Goal: Task Accomplishment & Management: Use online tool/utility

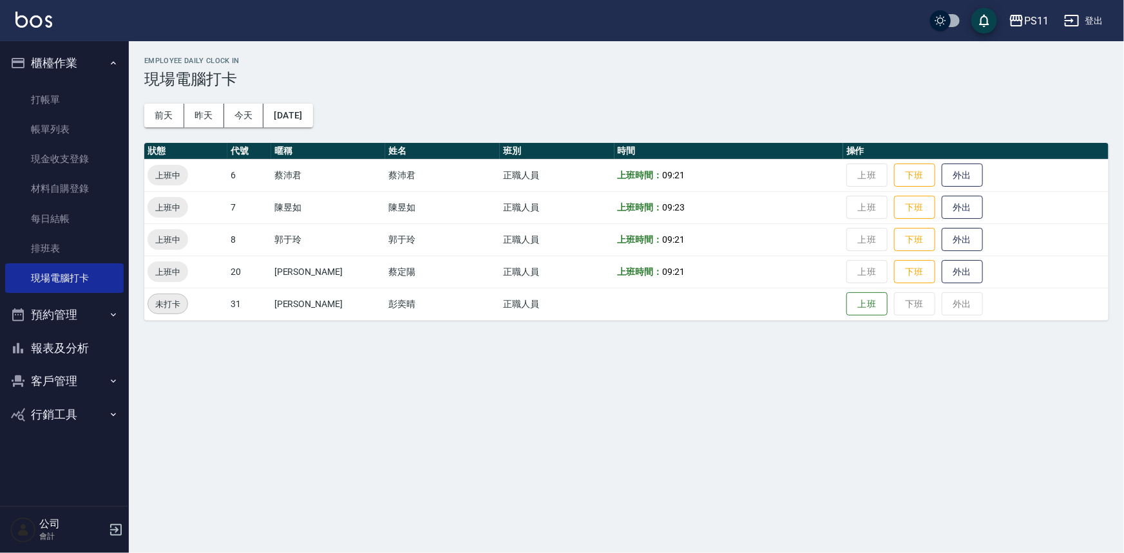
click at [74, 381] on button "客戶管理" at bounding box center [64, 381] width 119 height 33
click at [66, 417] on link "客戶列表" at bounding box center [64, 418] width 119 height 30
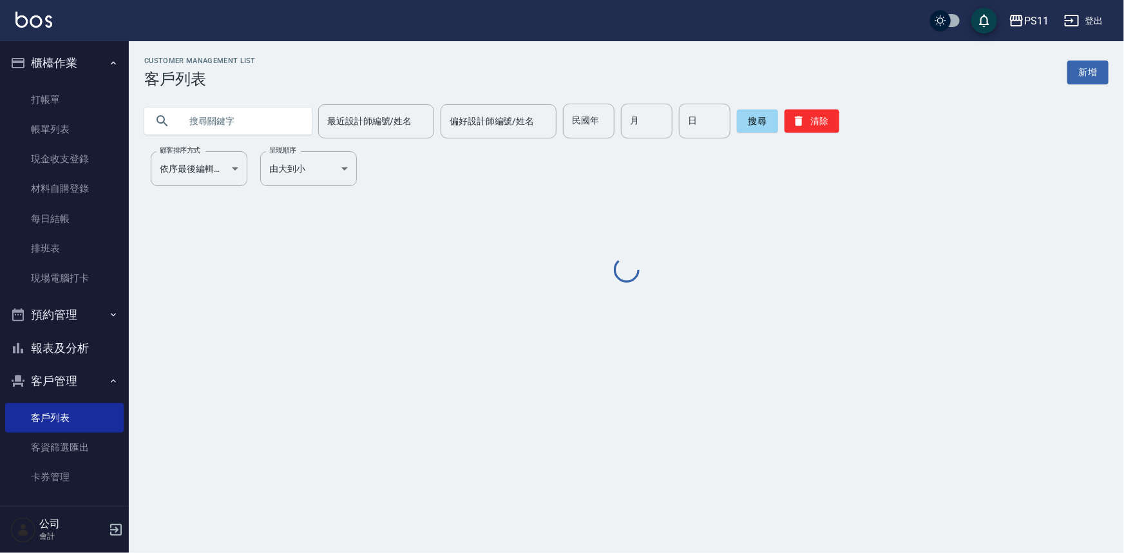
click at [227, 108] on input "text" at bounding box center [240, 121] width 121 height 35
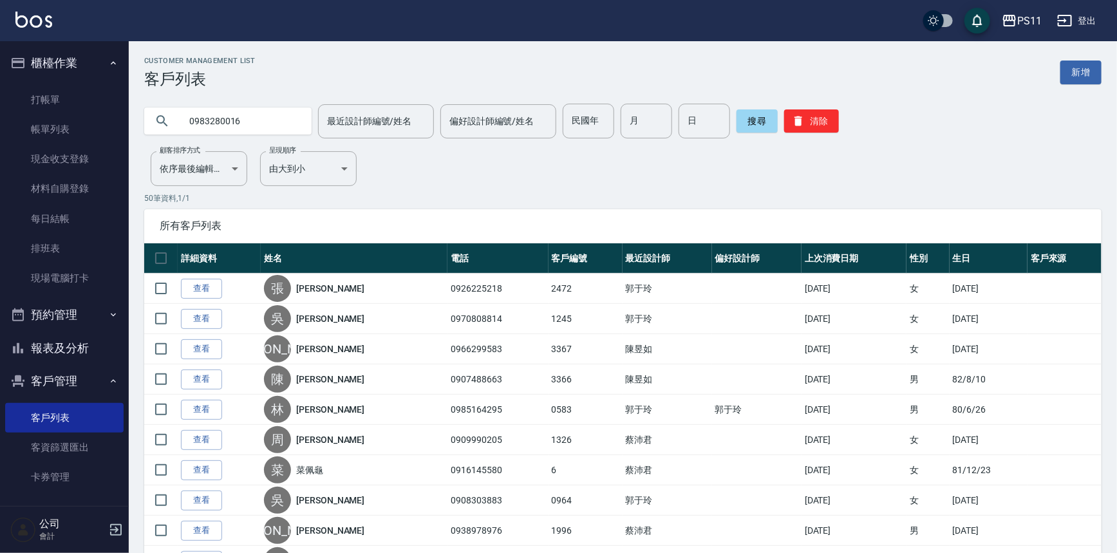
type input "0983280016"
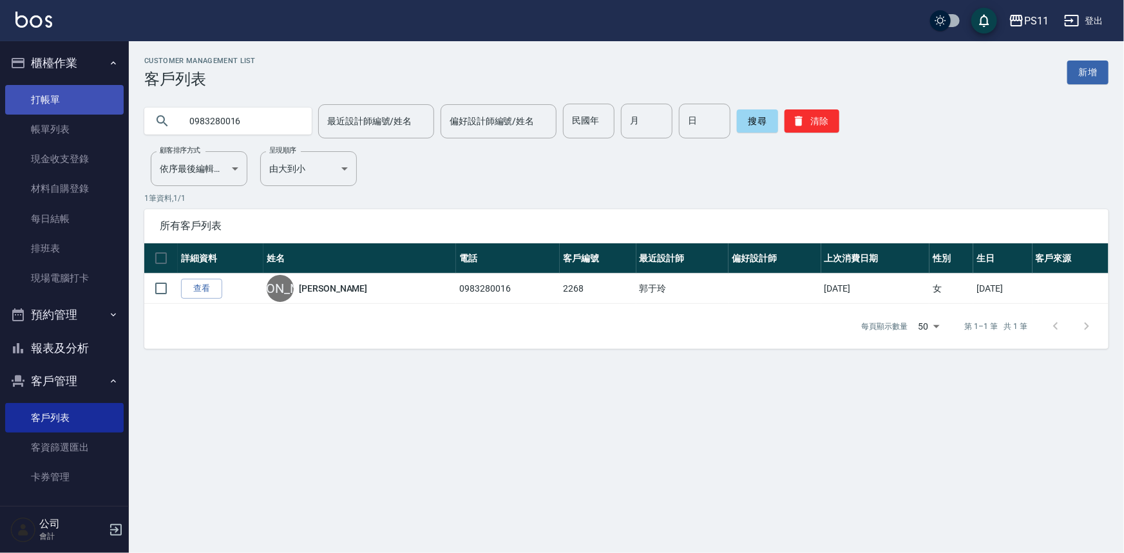
click at [73, 102] on link "打帳單" at bounding box center [64, 100] width 119 height 30
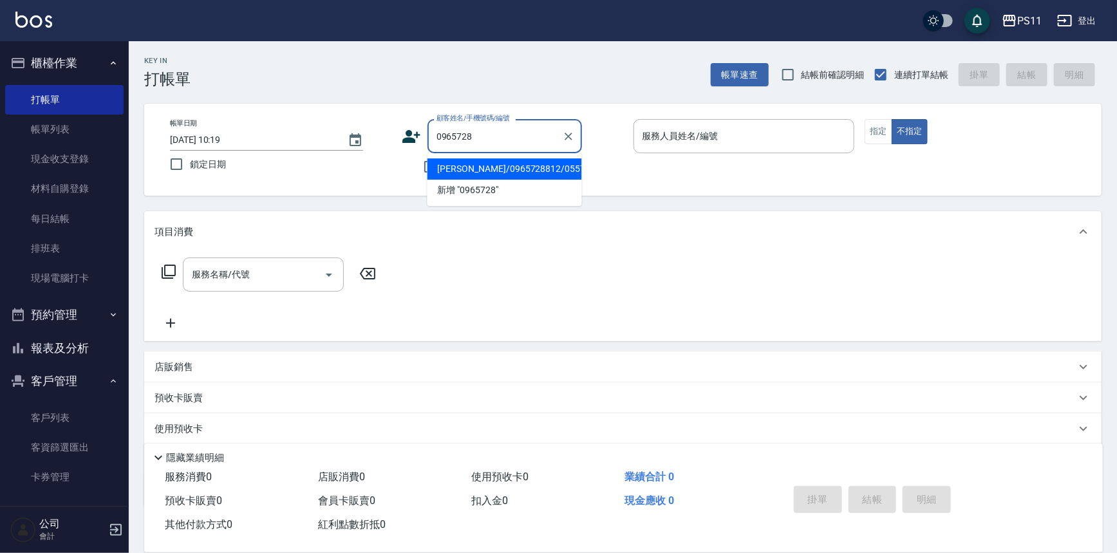
click at [509, 176] on li "[PERSON_NAME]/0965728812/0557" at bounding box center [505, 168] width 155 height 21
type input "[PERSON_NAME]/0965728812/0557"
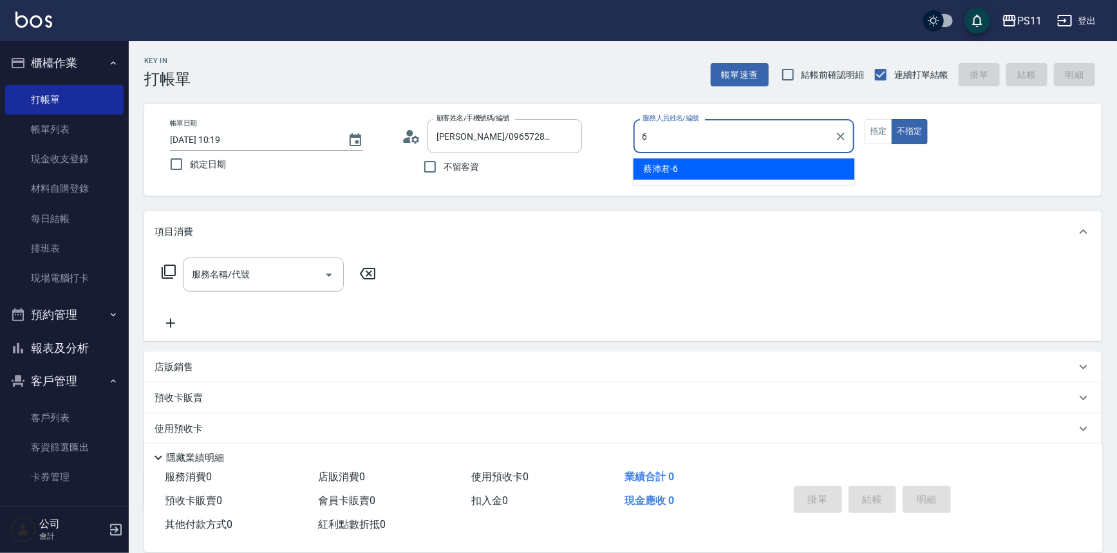
type input "[PERSON_NAME]6"
type button "false"
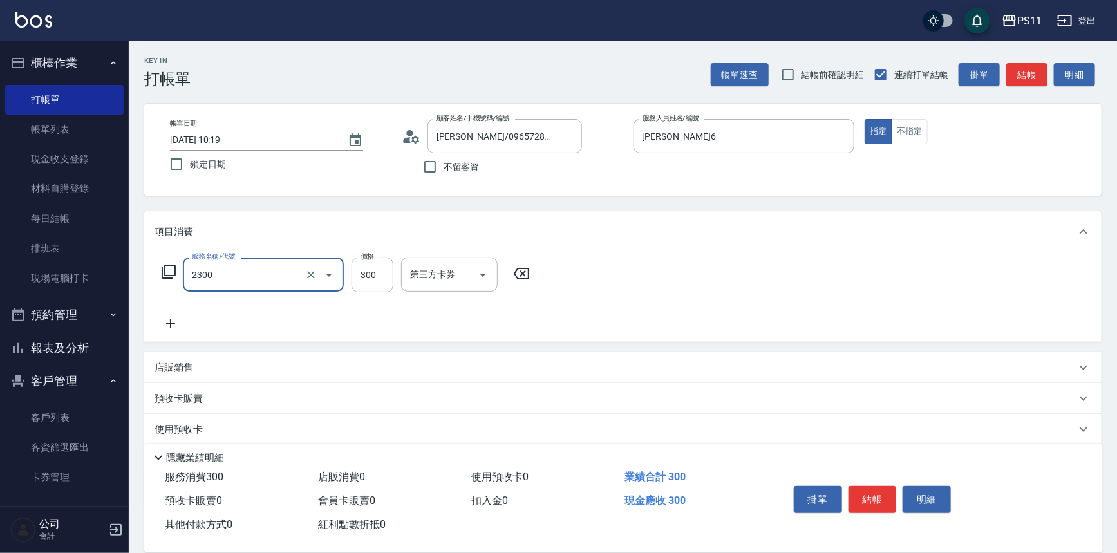
type input "剪髮(2300)"
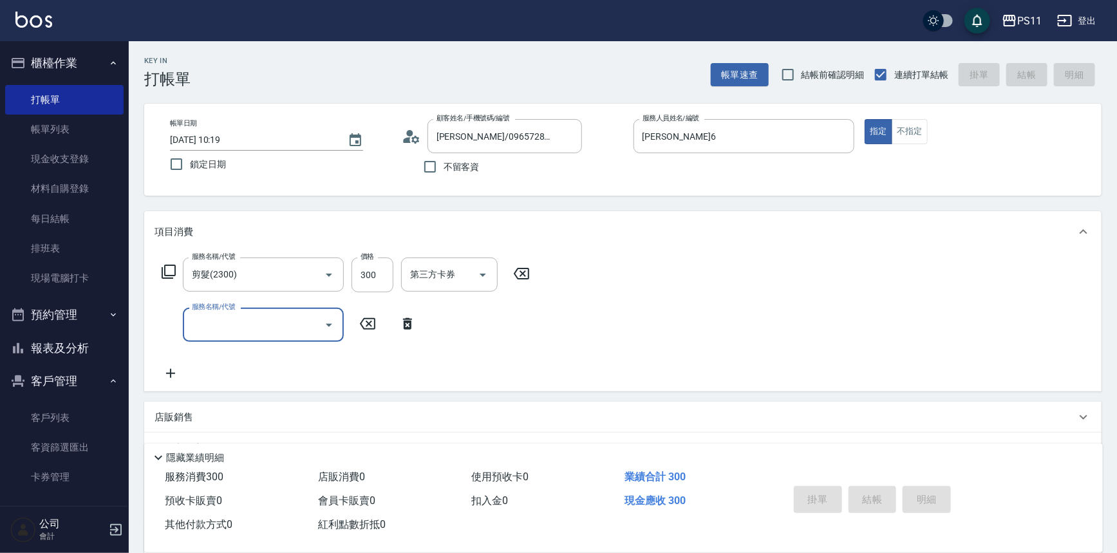
type input "[DATE] 10:20"
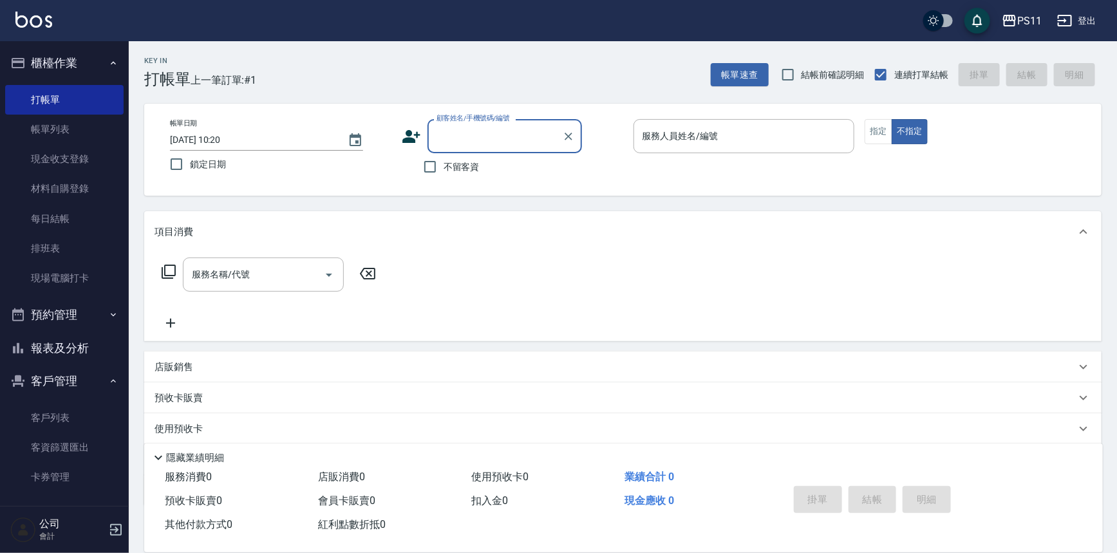
drag, startPoint x: 83, startPoint y: 414, endPoint x: 97, endPoint y: 393, distance: 24.7
click at [83, 414] on link "客戶列表" at bounding box center [64, 418] width 119 height 30
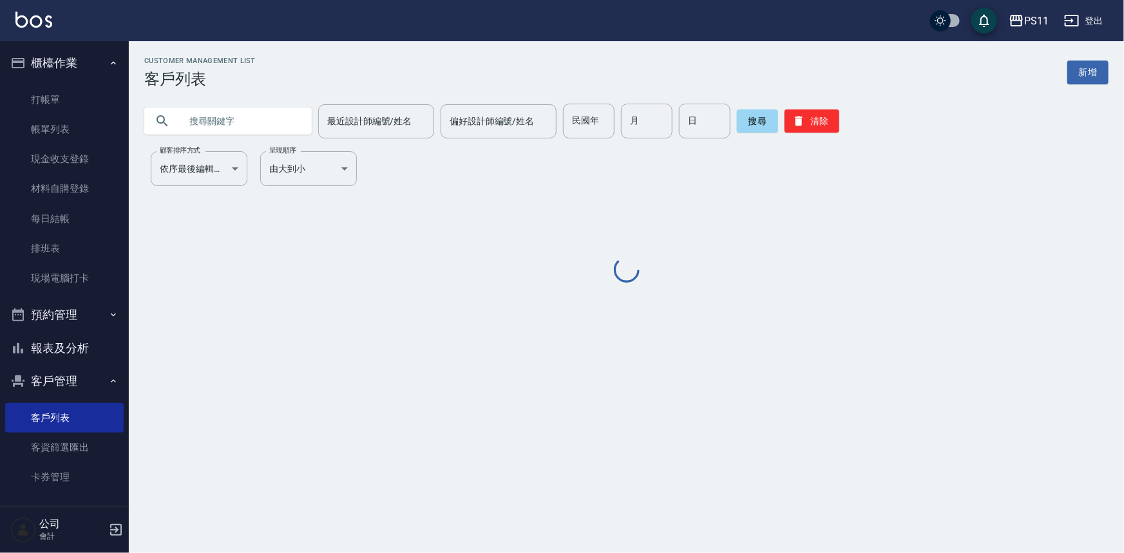
click at [246, 133] on input "text" at bounding box center [240, 121] width 121 height 35
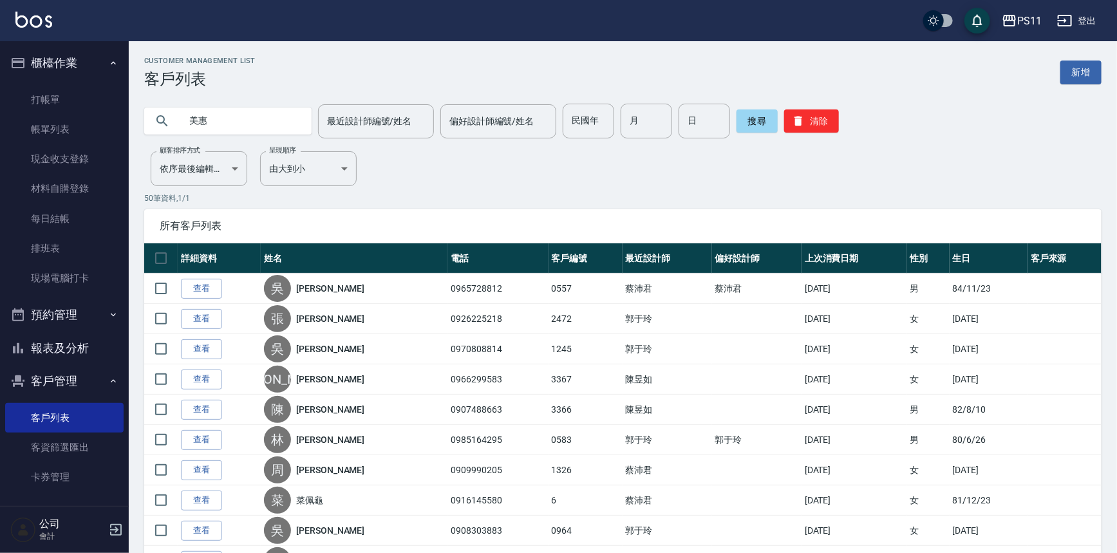
type input "美惠"
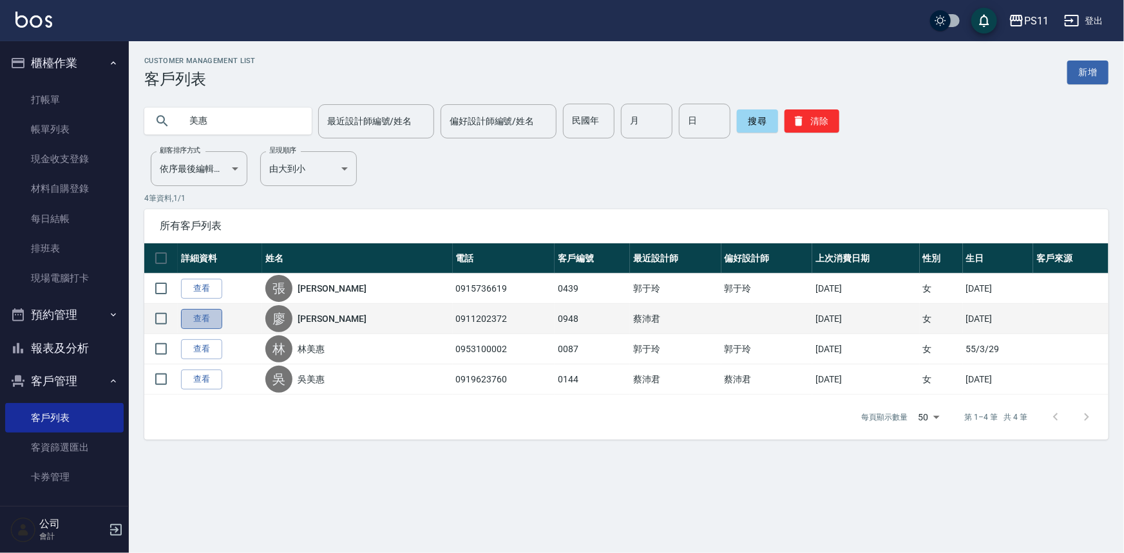
click at [191, 317] on link "查看" at bounding box center [201, 319] width 41 height 20
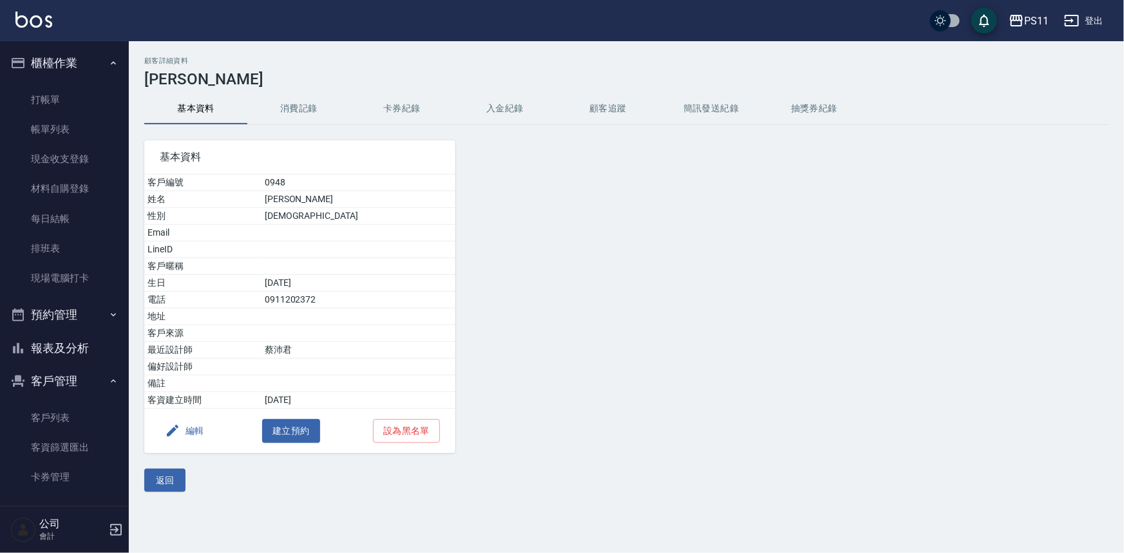
click at [299, 101] on button "消費記錄" at bounding box center [298, 108] width 103 height 31
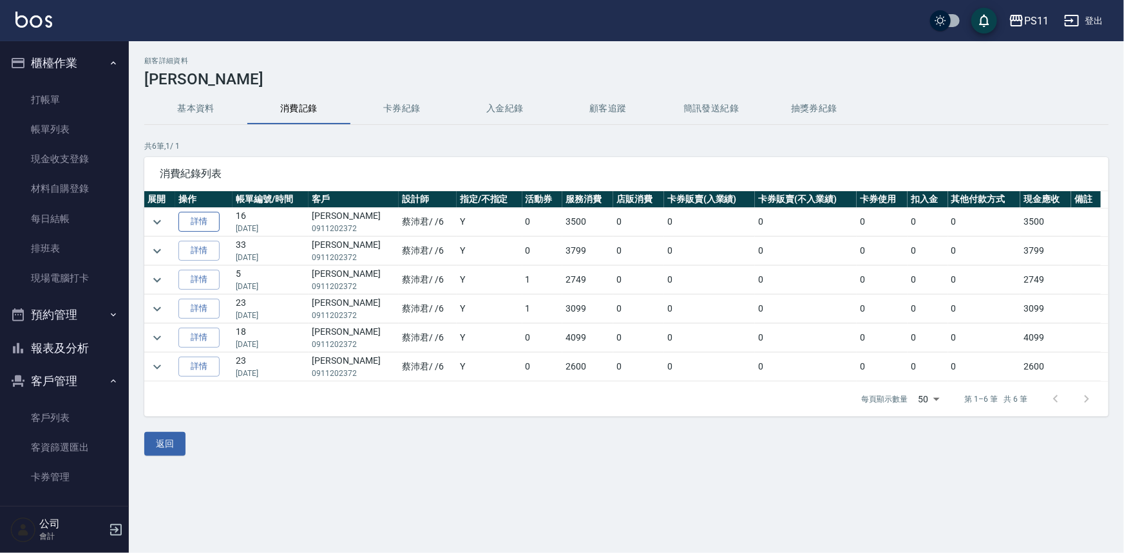
click at [199, 223] on link "詳情" at bounding box center [198, 222] width 41 height 20
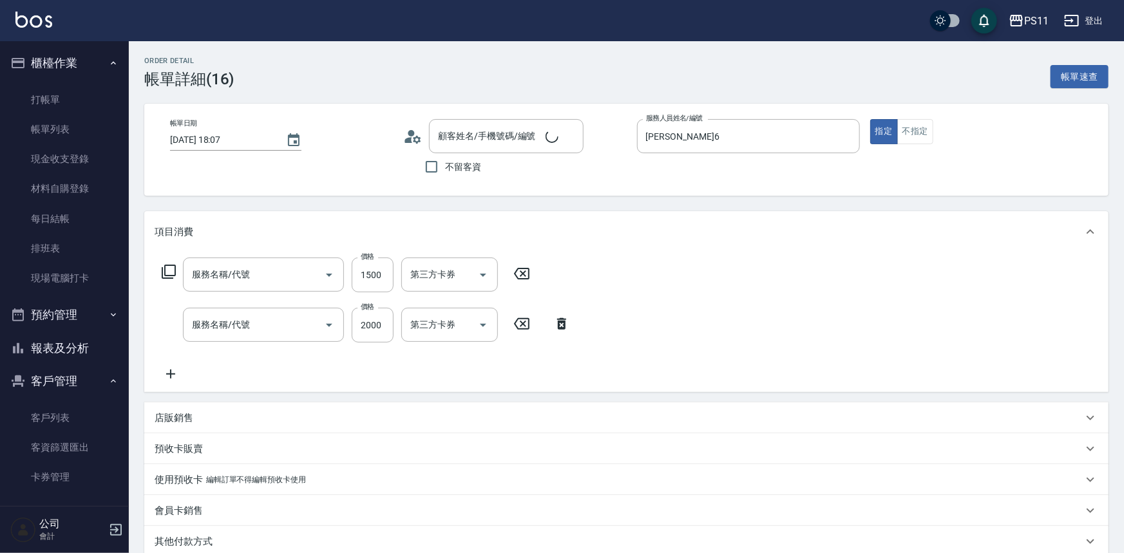
type input "[DATE] 18:07"
type input "[PERSON_NAME]6"
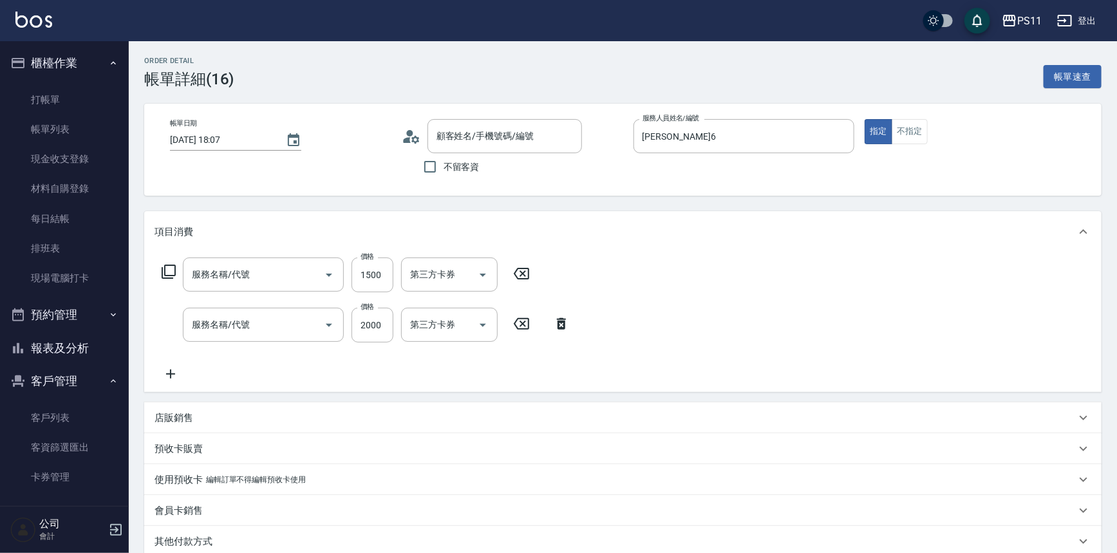
type input "[PERSON_NAME]/0911202372/0948"
type input "原價1201~1500護髮(51500)"
type input "2000以上燙髮(32000)"
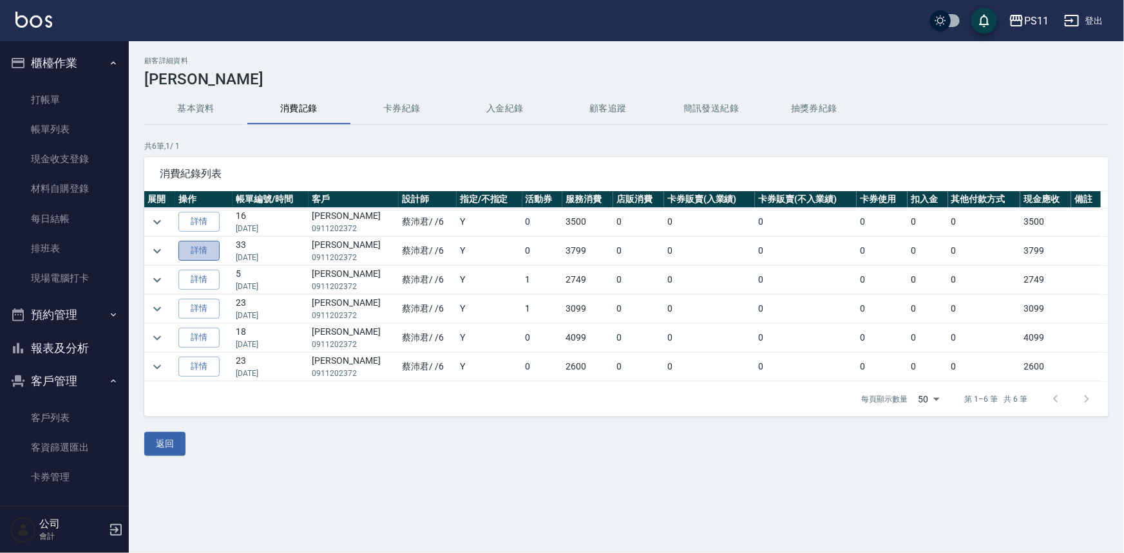
click at [200, 244] on link "詳情" at bounding box center [198, 251] width 41 height 20
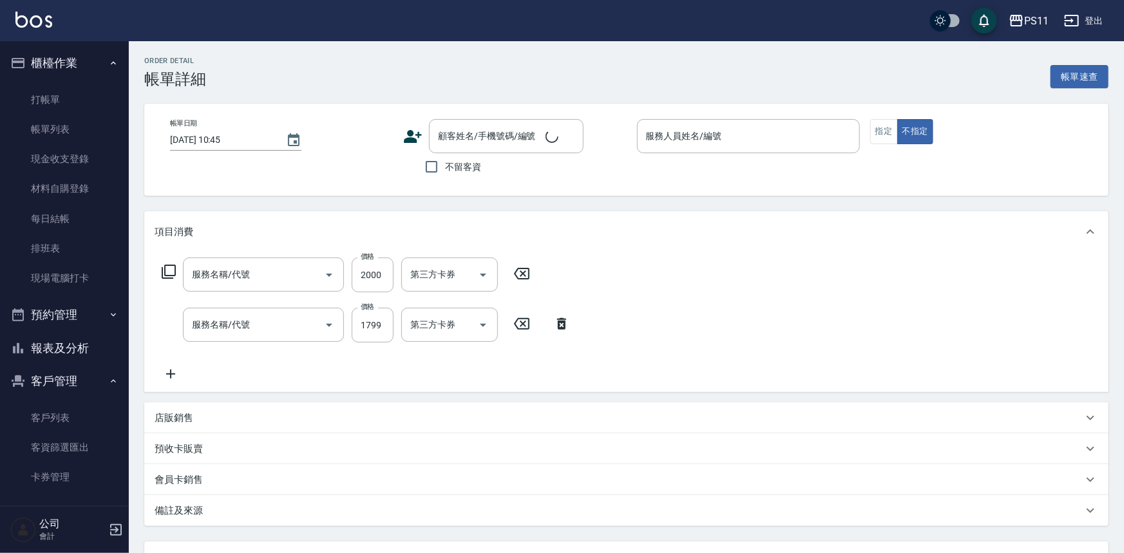
type input "[DATE] 20:35"
type input "[PERSON_NAME]6"
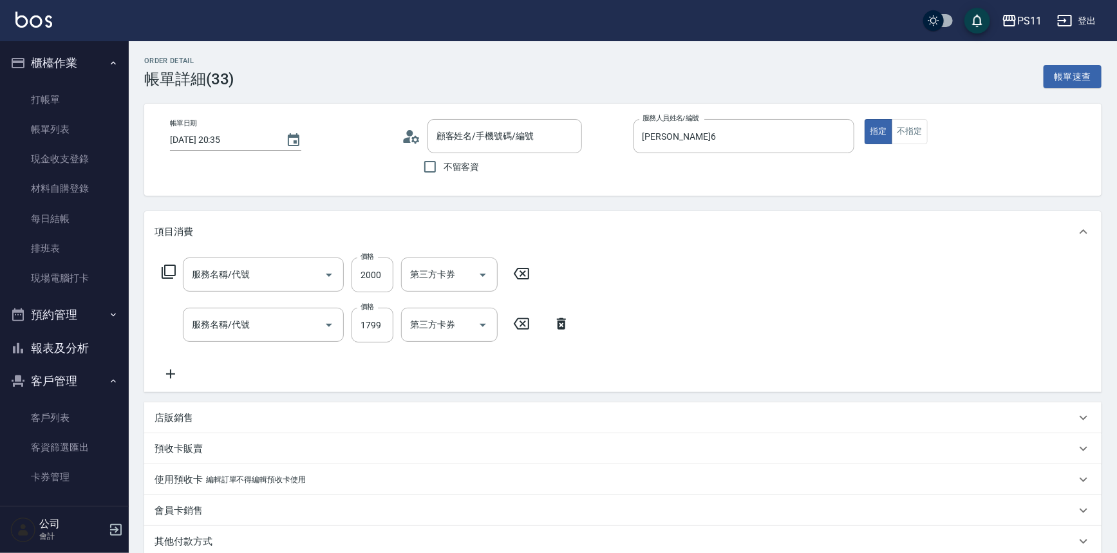
type input "原價1501~2000護髮(52000)"
type input "1999以下染髮(41999)"
type input "[PERSON_NAME]/0911202372/0948"
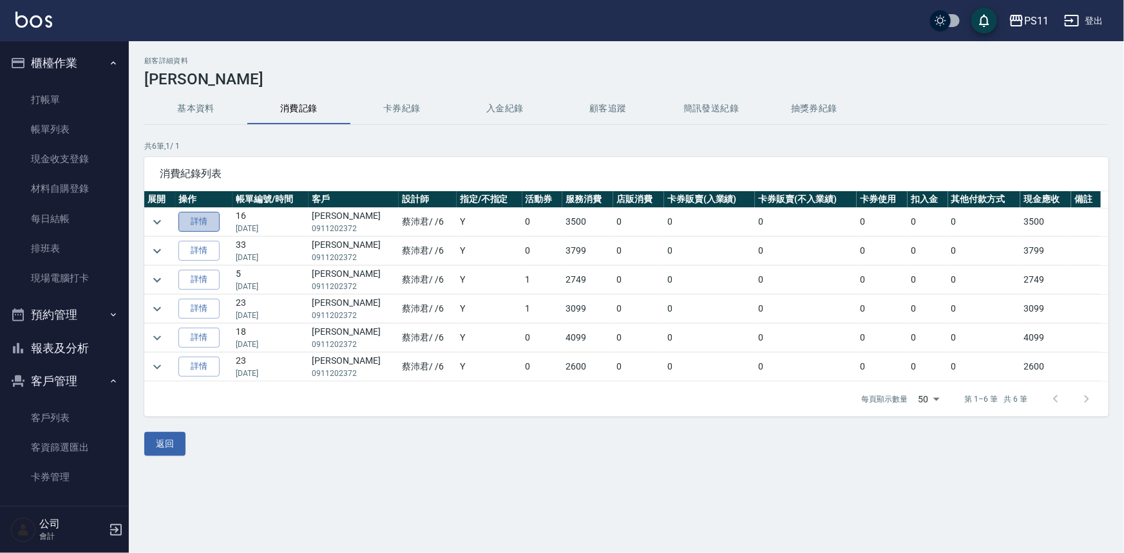
click at [197, 223] on link "詳情" at bounding box center [198, 222] width 41 height 20
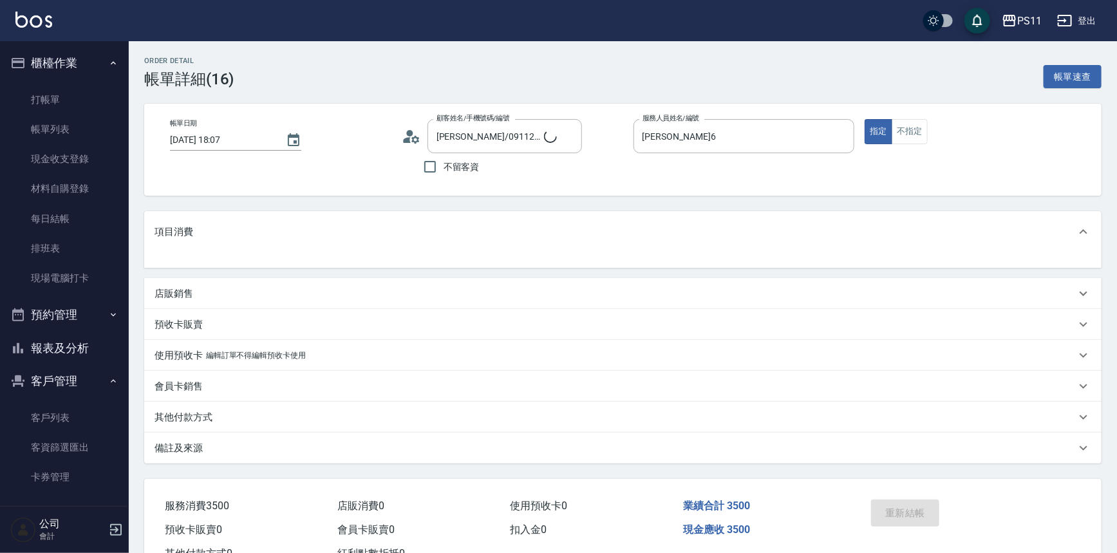
type input "[PERSON_NAME]/0911202372/0948"
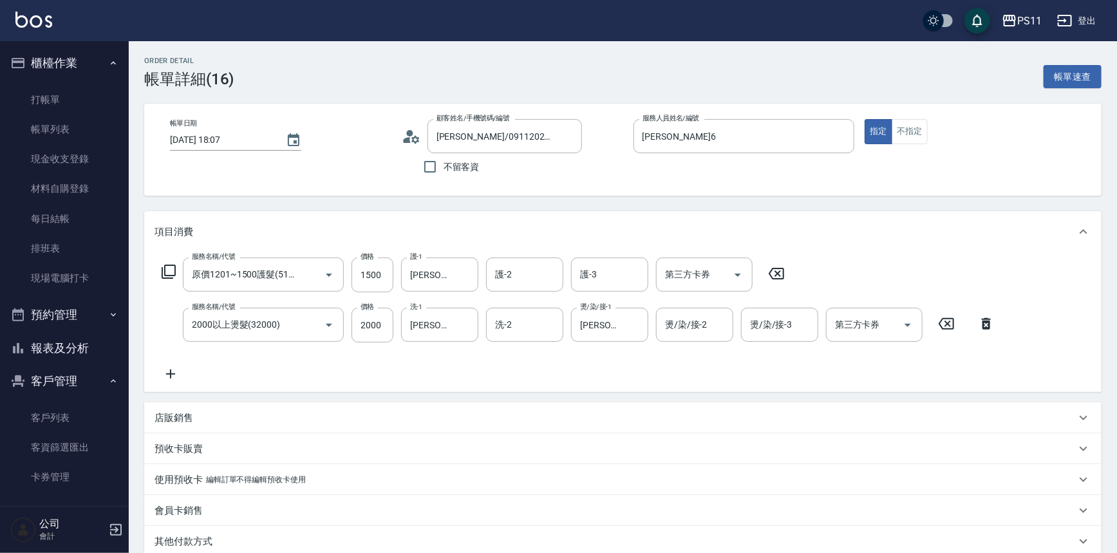
click at [79, 350] on button "報表及分析" at bounding box center [64, 348] width 119 height 33
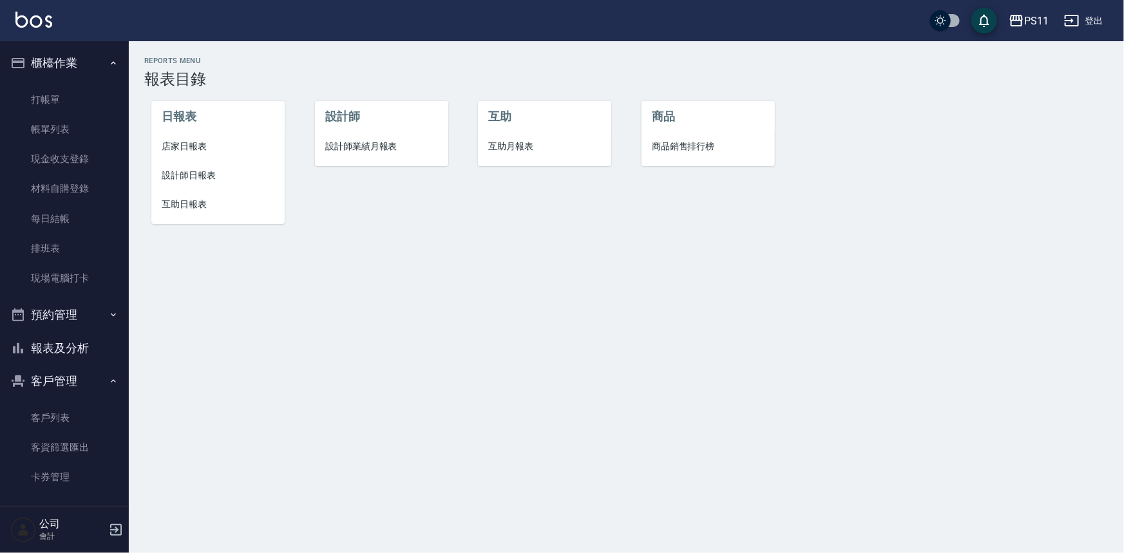
click at [185, 147] on span "店家日報表" at bounding box center [218, 147] width 113 height 14
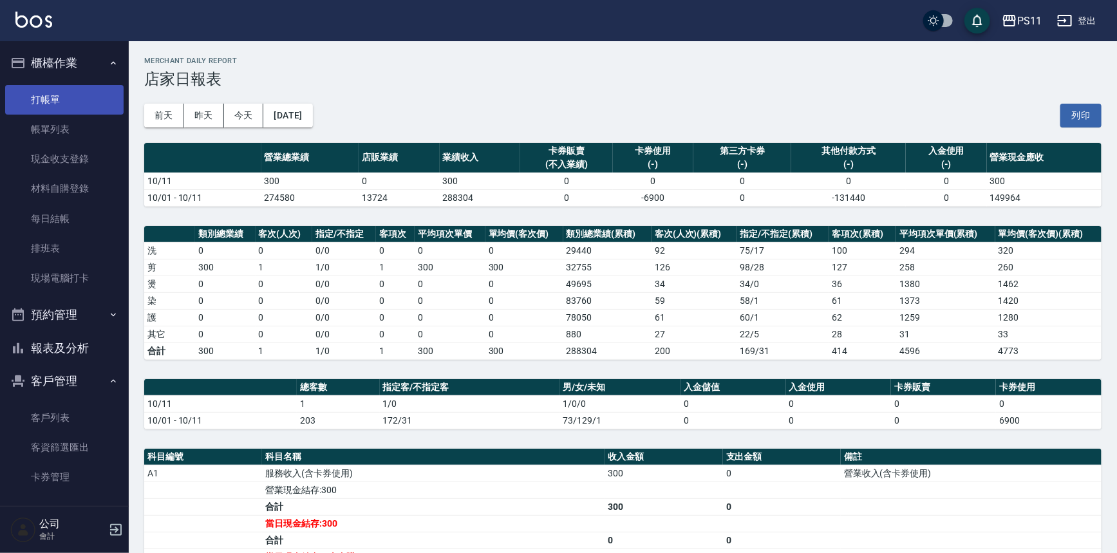
click at [48, 89] on link "打帳單" at bounding box center [64, 100] width 119 height 30
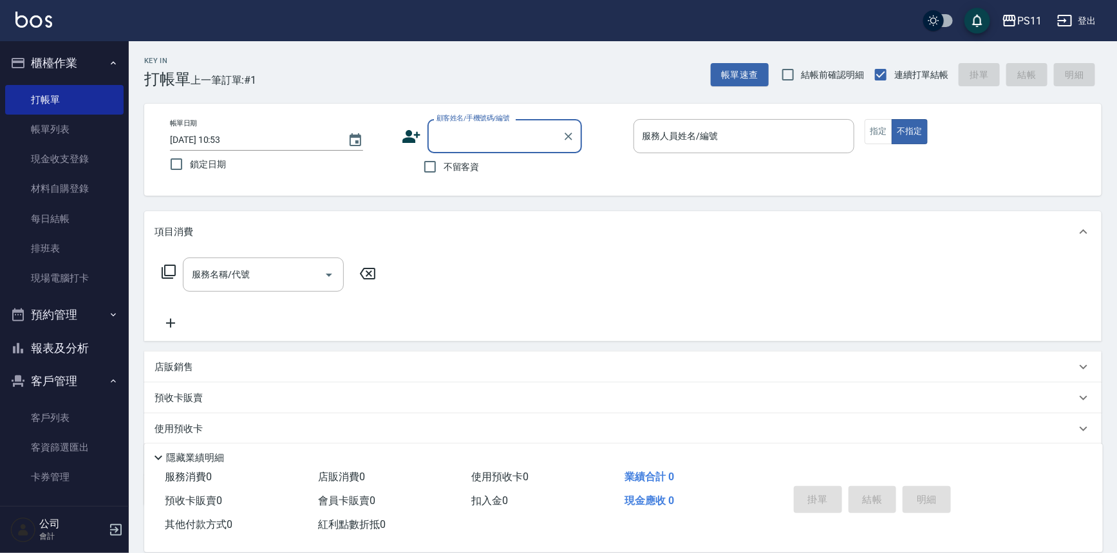
click at [496, 138] on input "顧客姓名/手機號碼/編號" at bounding box center [495, 136] width 124 height 23
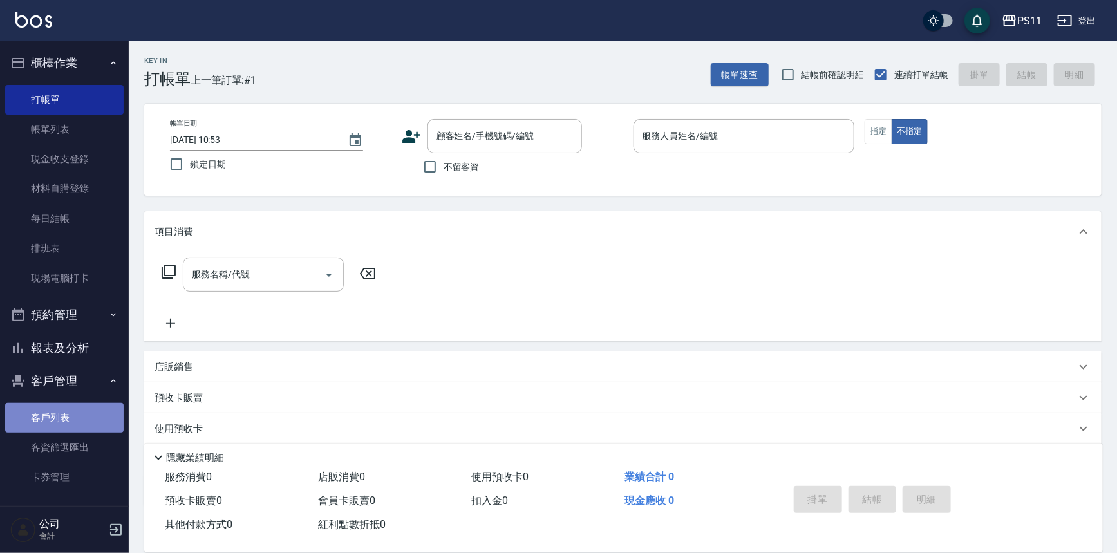
click at [80, 425] on link "客戶列表" at bounding box center [64, 418] width 119 height 30
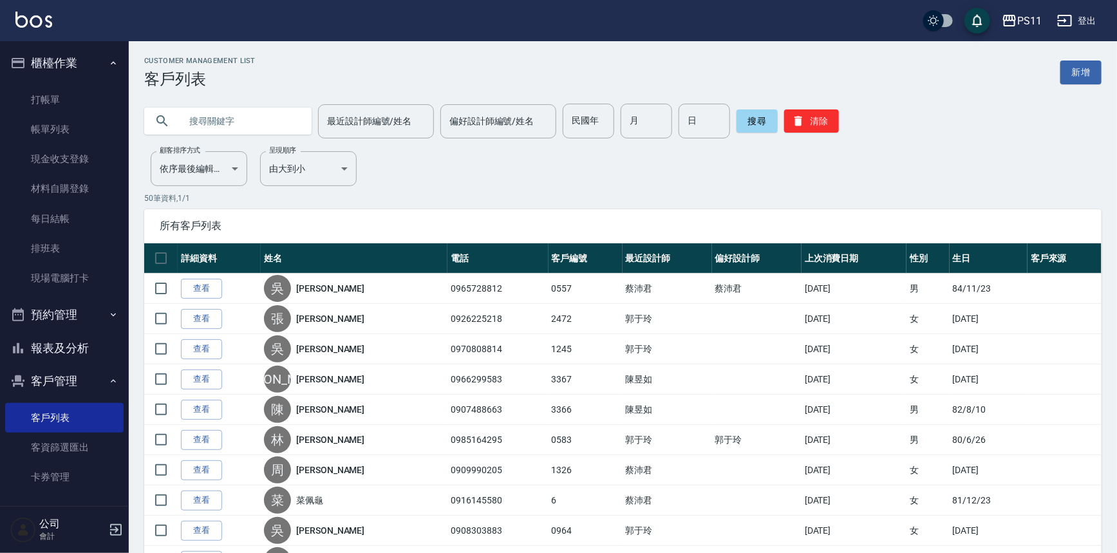
click at [251, 116] on input "text" at bounding box center [240, 121] width 121 height 35
type input "0935036436"
